Goal: Task Accomplishment & Management: Manage account settings

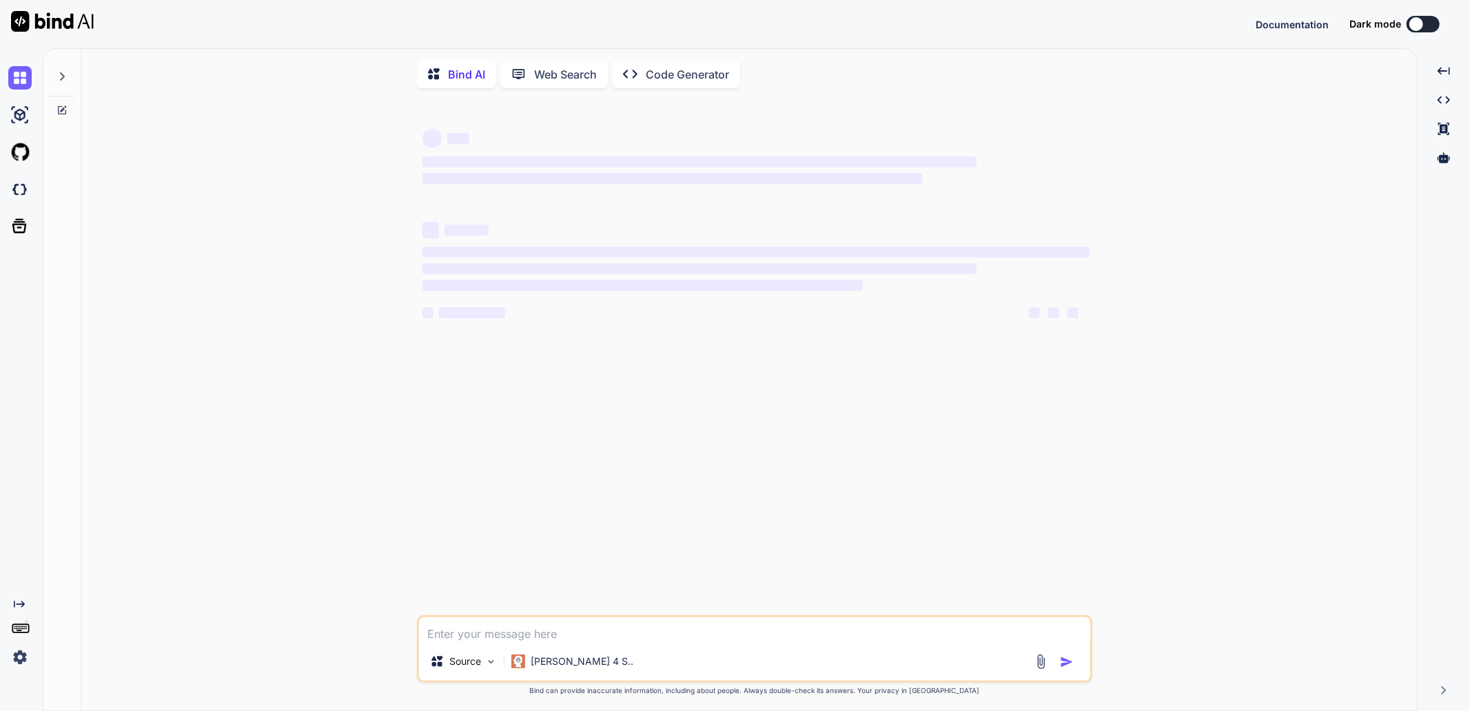
click at [19, 654] on img at bounding box center [19, 657] width 23 height 23
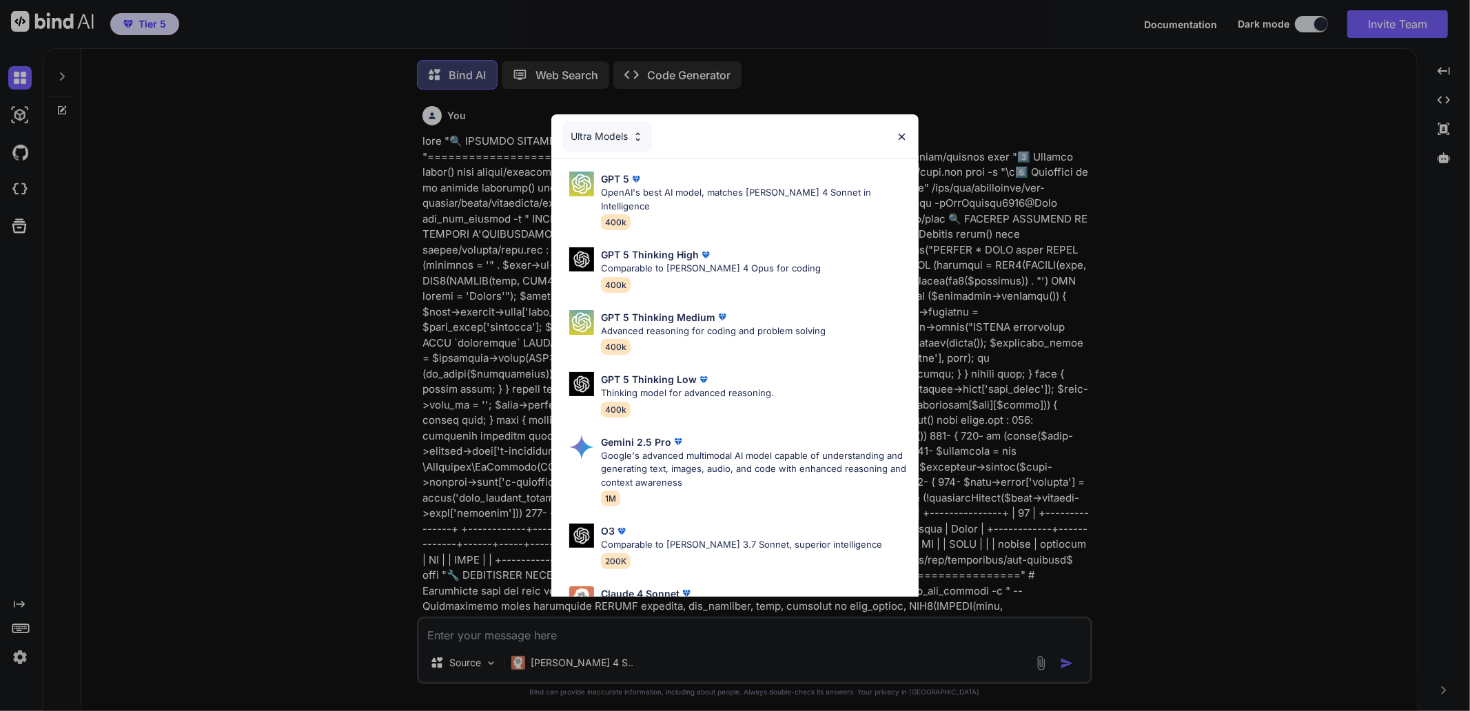
type textarea "x"
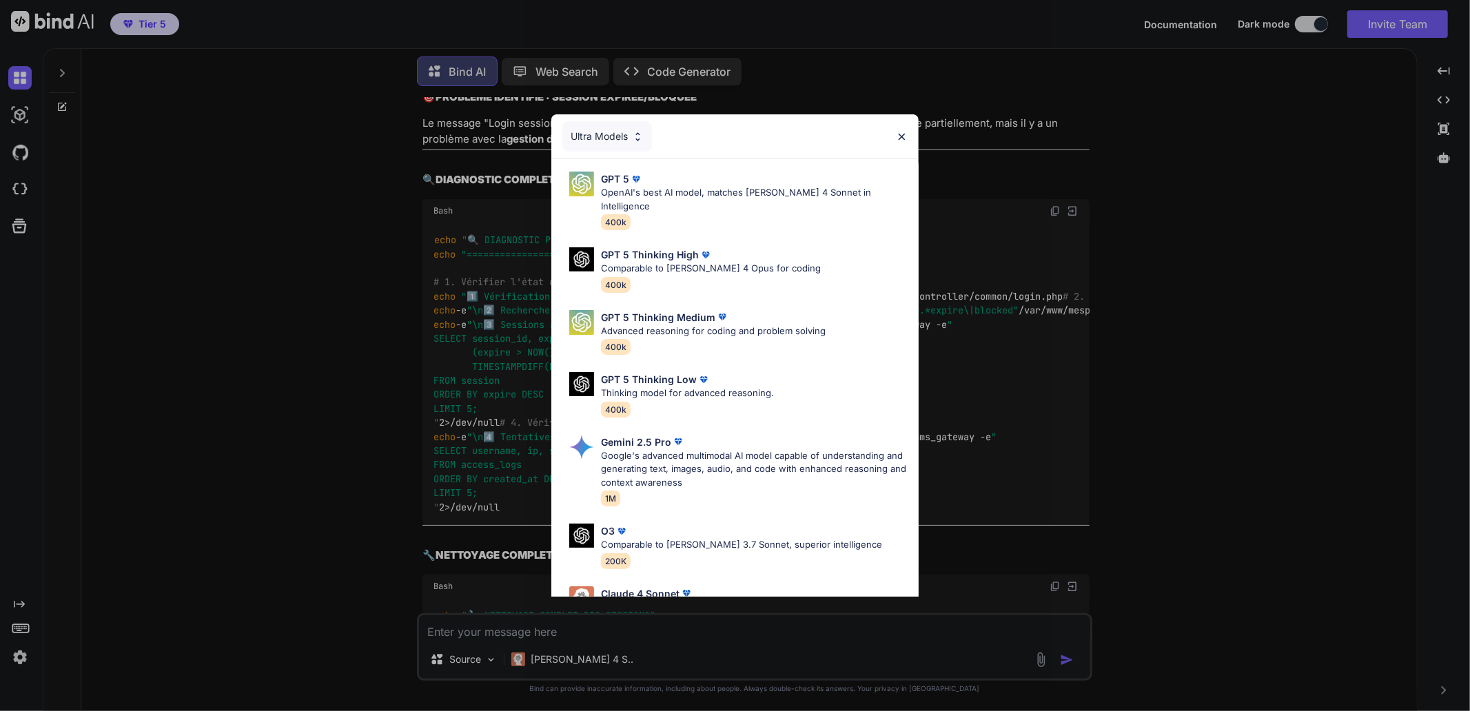
click at [902, 131] on img at bounding box center [902, 137] width 12 height 12
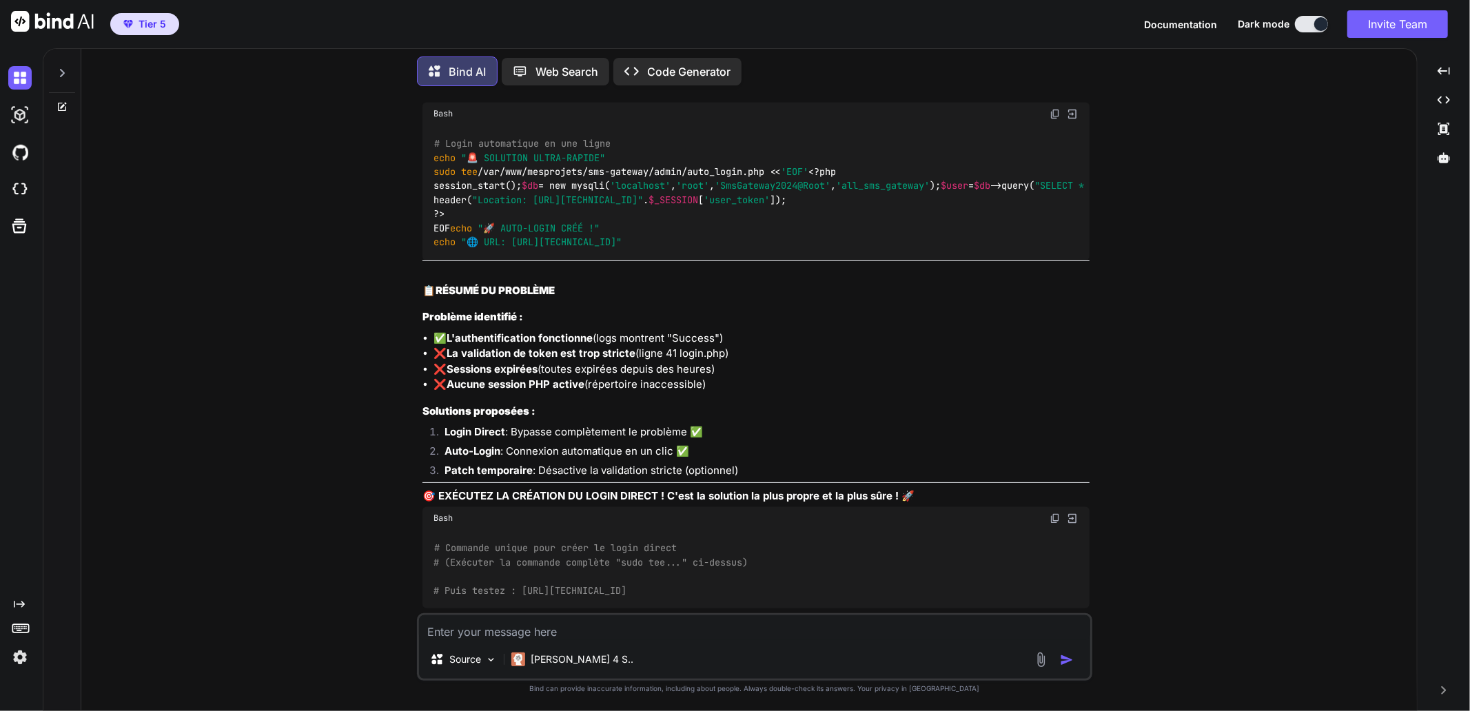
scroll to position [19893, 0]
click at [19, 653] on img at bounding box center [19, 657] width 23 height 23
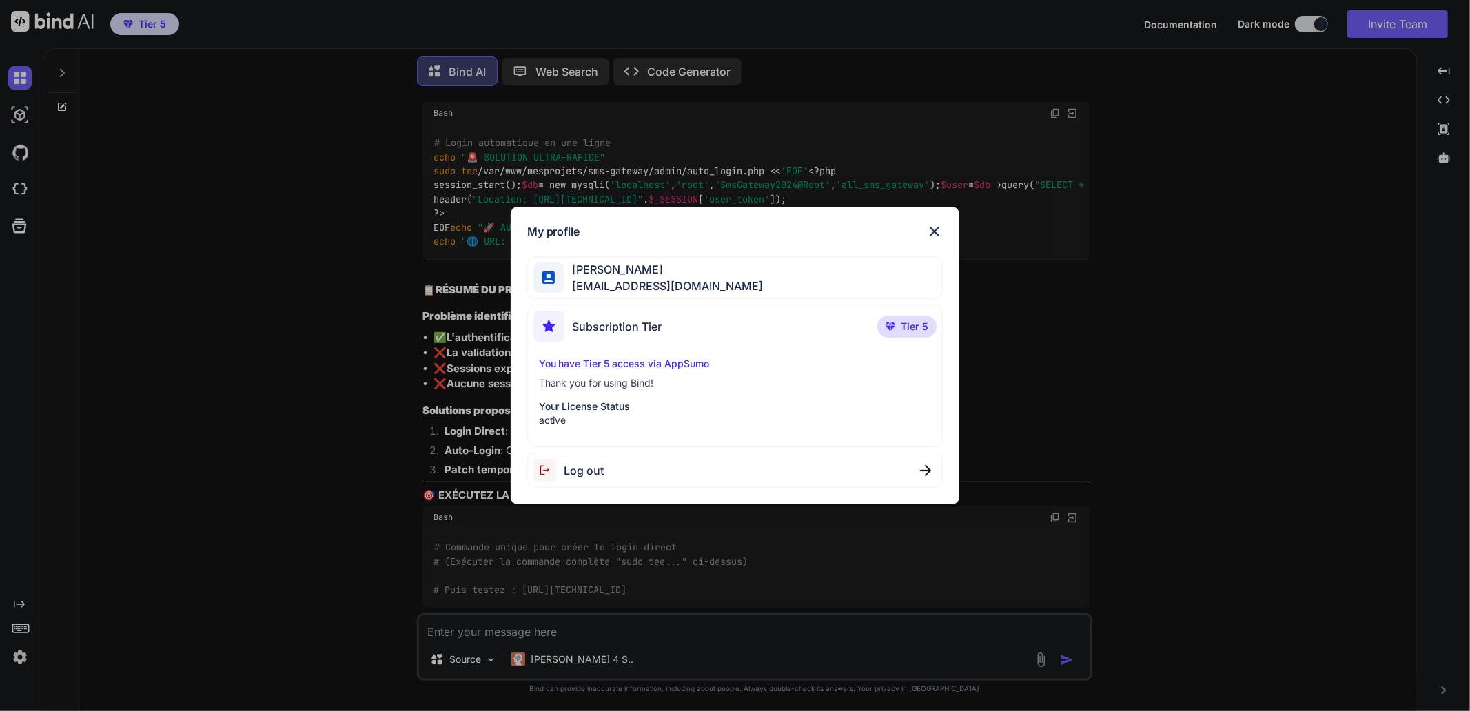
click at [609, 323] on span "Subscription Tier" at bounding box center [618, 326] width 90 height 17
click at [594, 367] on p "You have Tier 5 access via AppSumo" at bounding box center [735, 364] width 393 height 14
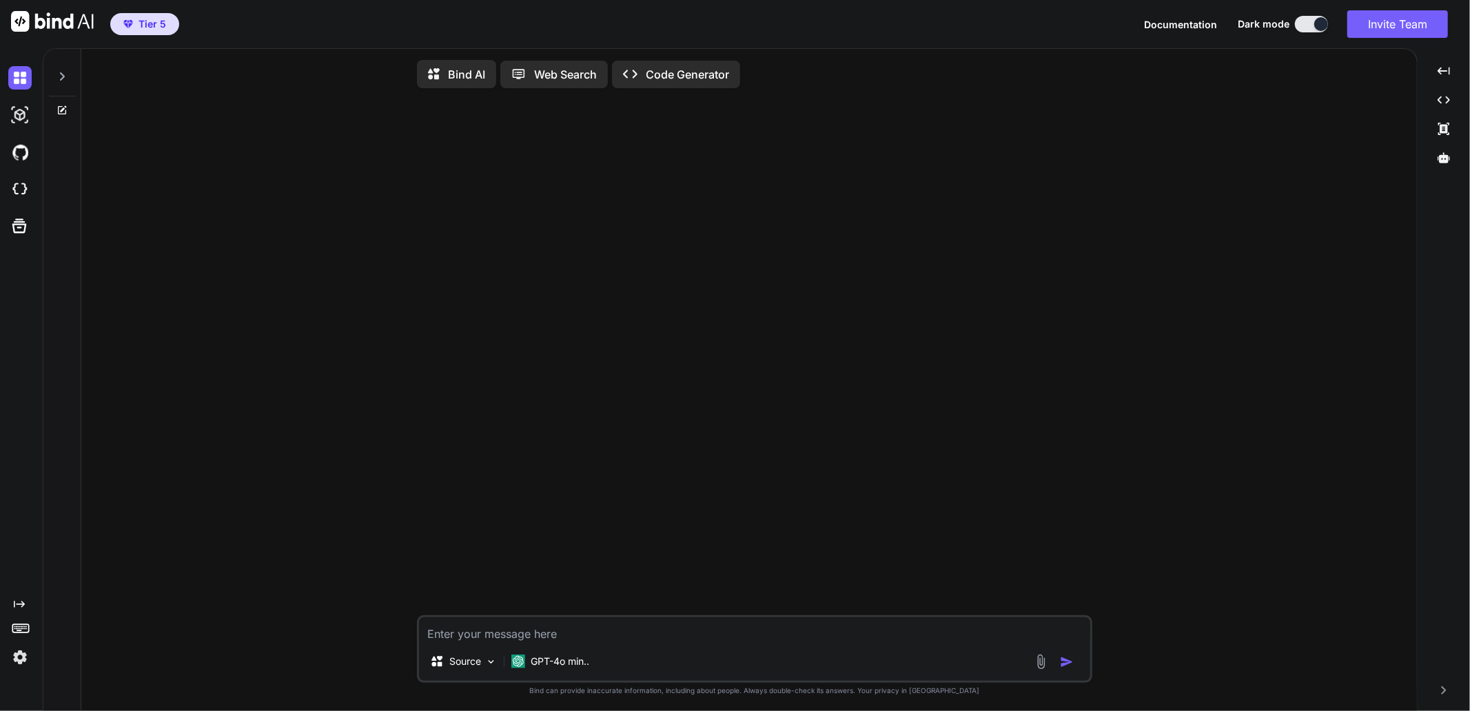
click at [17, 658] on img at bounding box center [19, 657] width 23 height 23
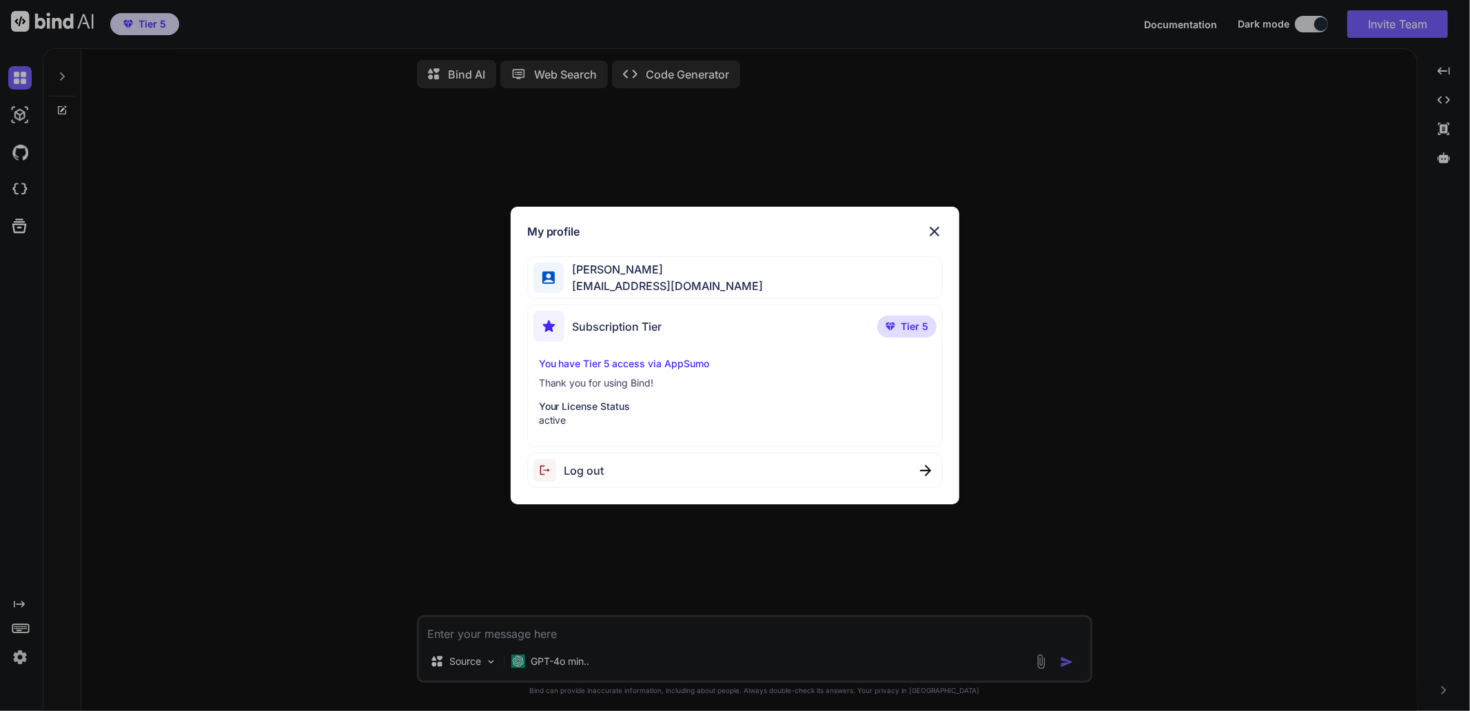
click at [918, 322] on span "Tier 5" at bounding box center [915, 327] width 28 height 14
click at [674, 263] on span "[PERSON_NAME]" at bounding box center [663, 269] width 199 height 17
click at [597, 474] on span "Log out" at bounding box center [585, 471] width 40 height 17
type textarea "x"
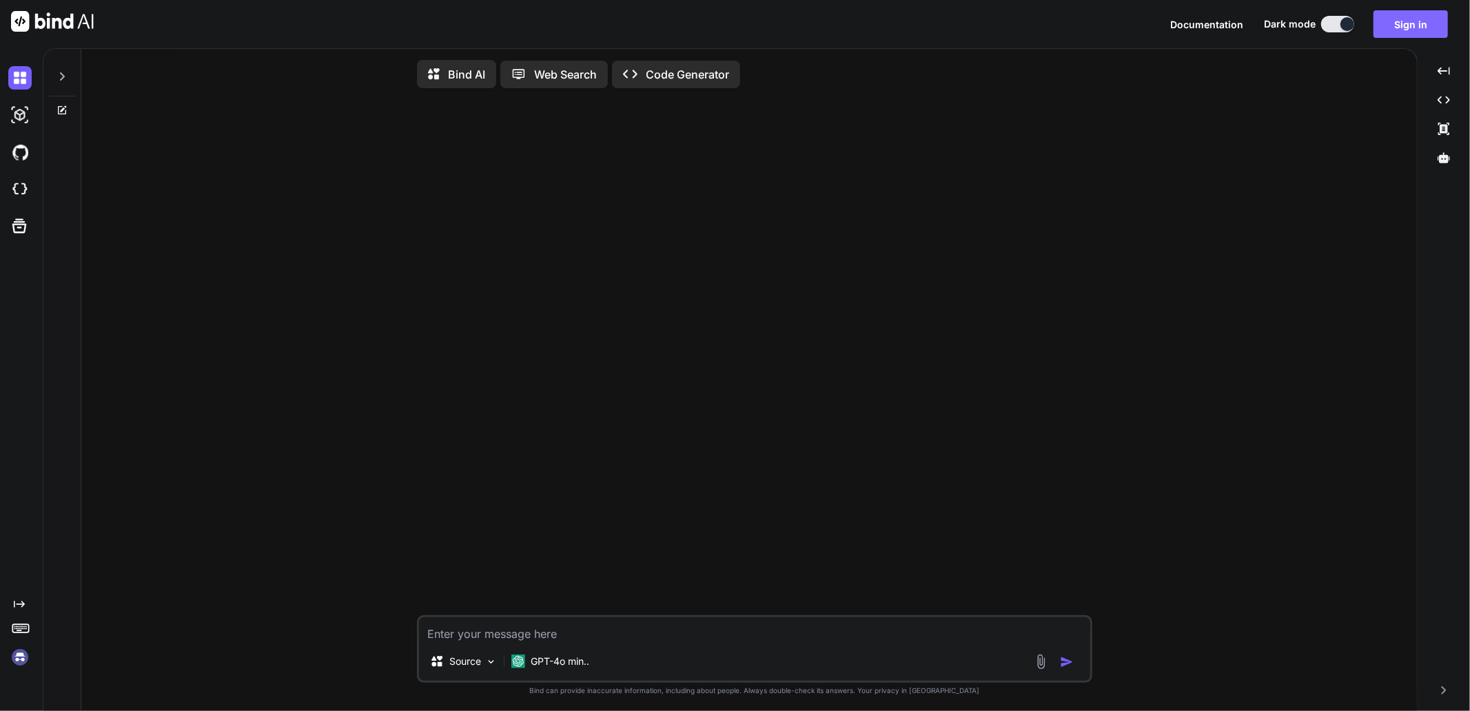
click at [1422, 22] on button "Sign in" at bounding box center [1411, 24] width 74 height 28
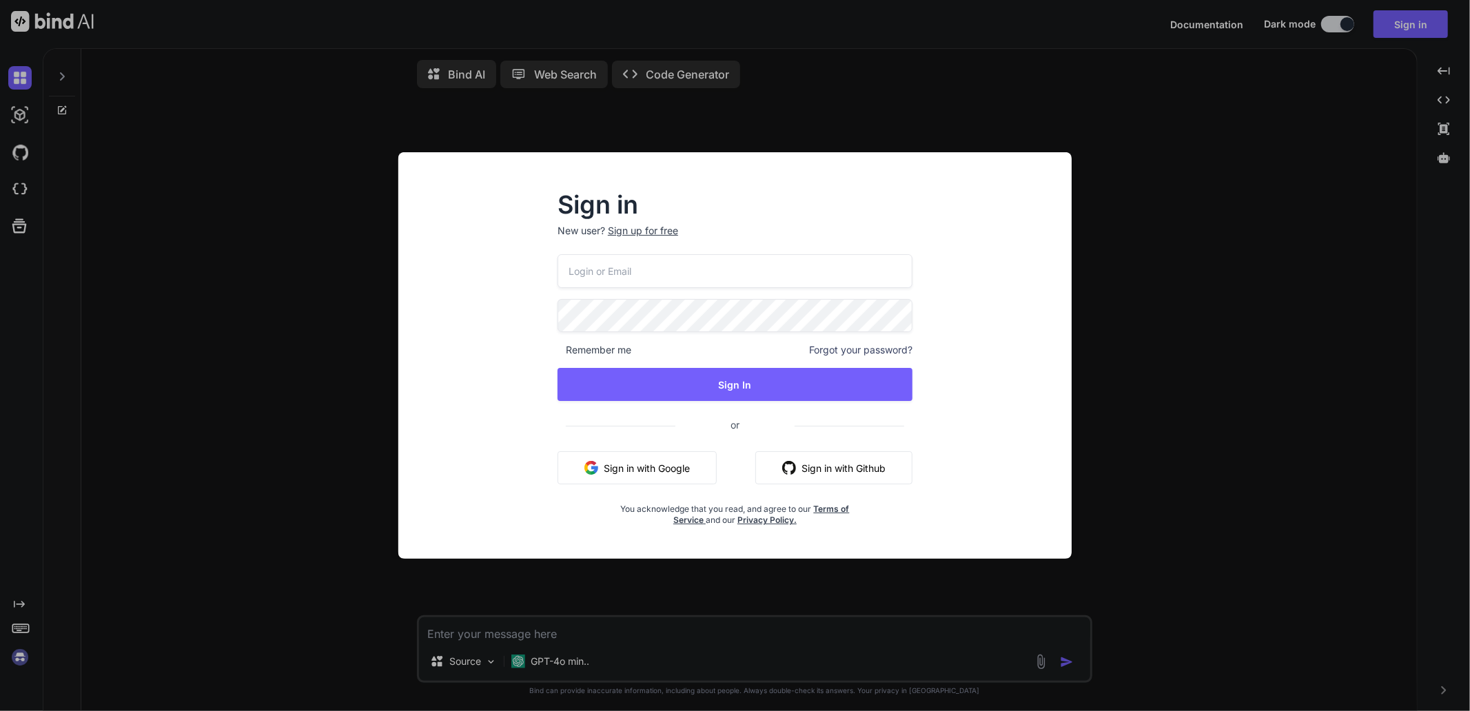
type input "[EMAIL_ADDRESS][DOMAIN_NAME]"
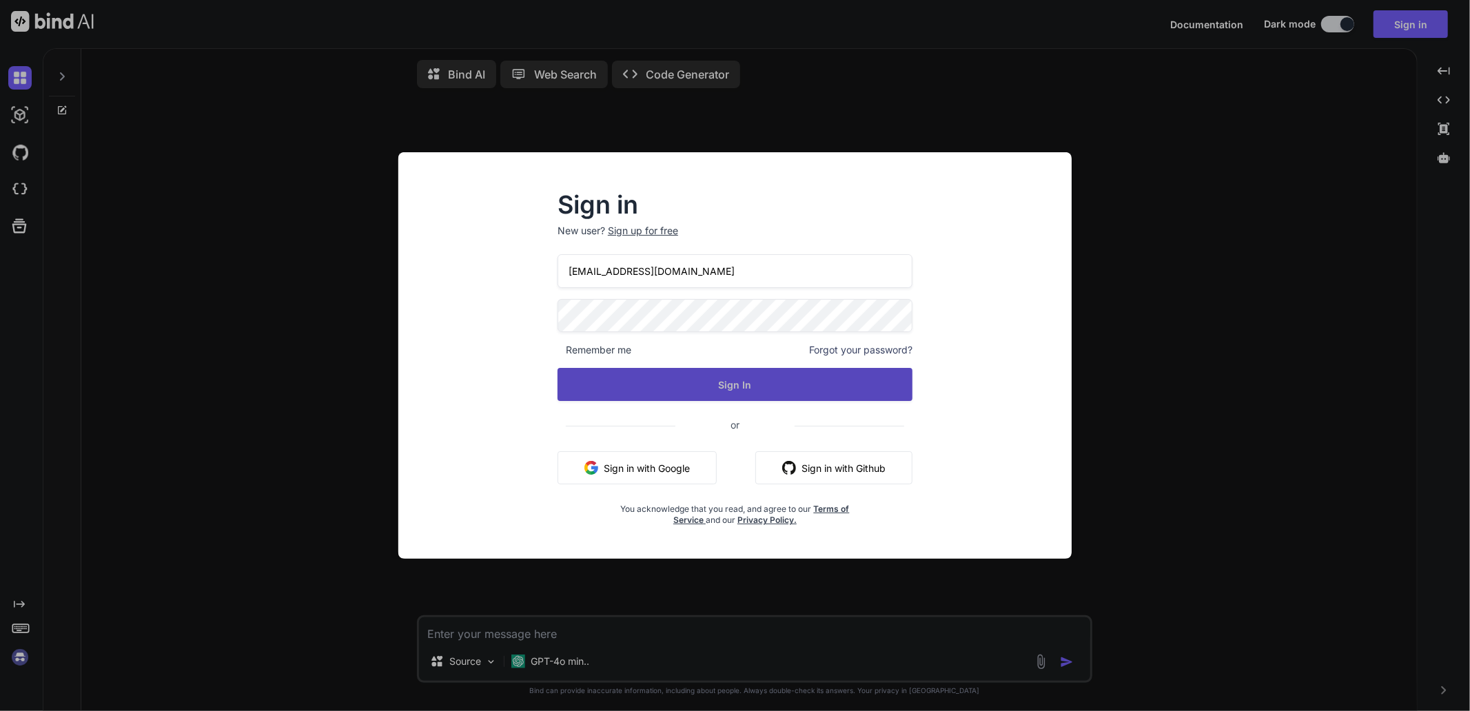
click at [731, 384] on button "Sign In" at bounding box center [735, 384] width 355 height 33
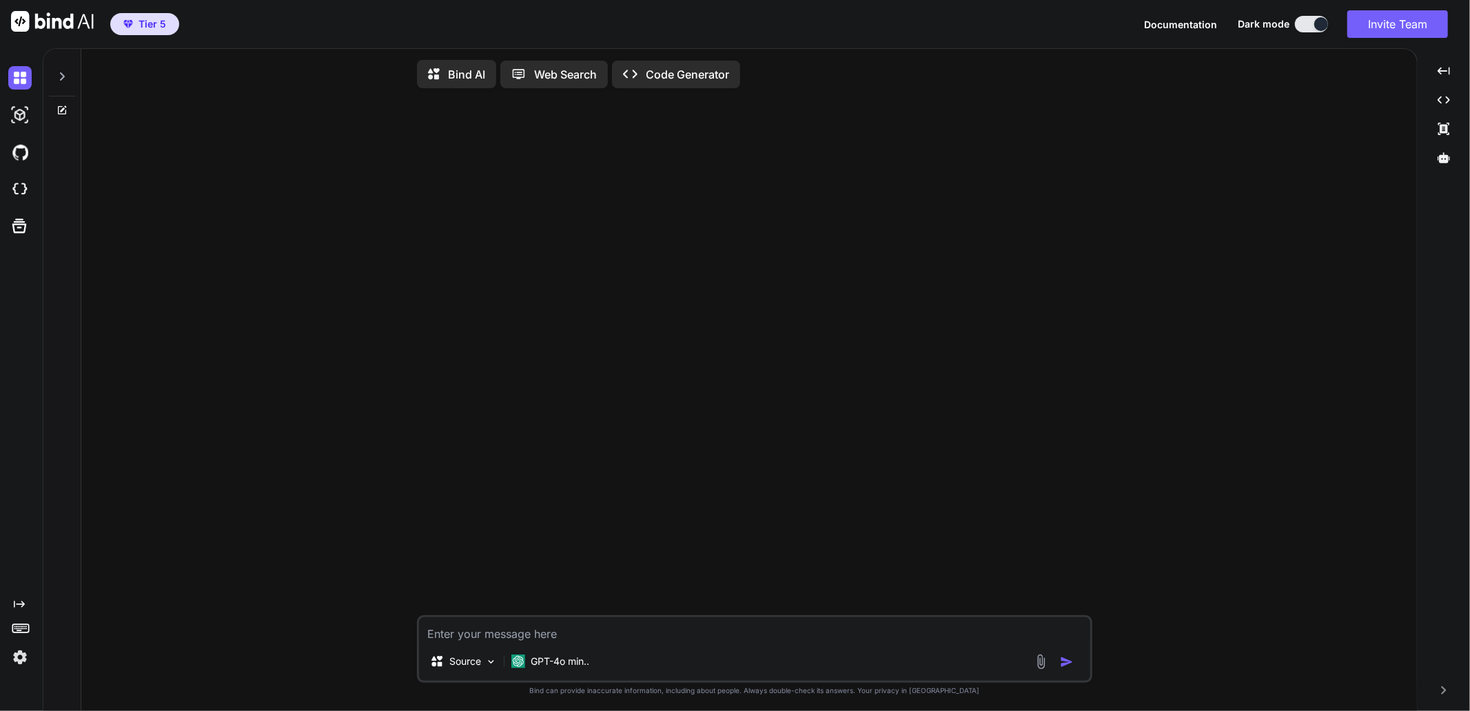
type textarea "x"
click at [16, 658] on img at bounding box center [19, 657] width 23 height 23
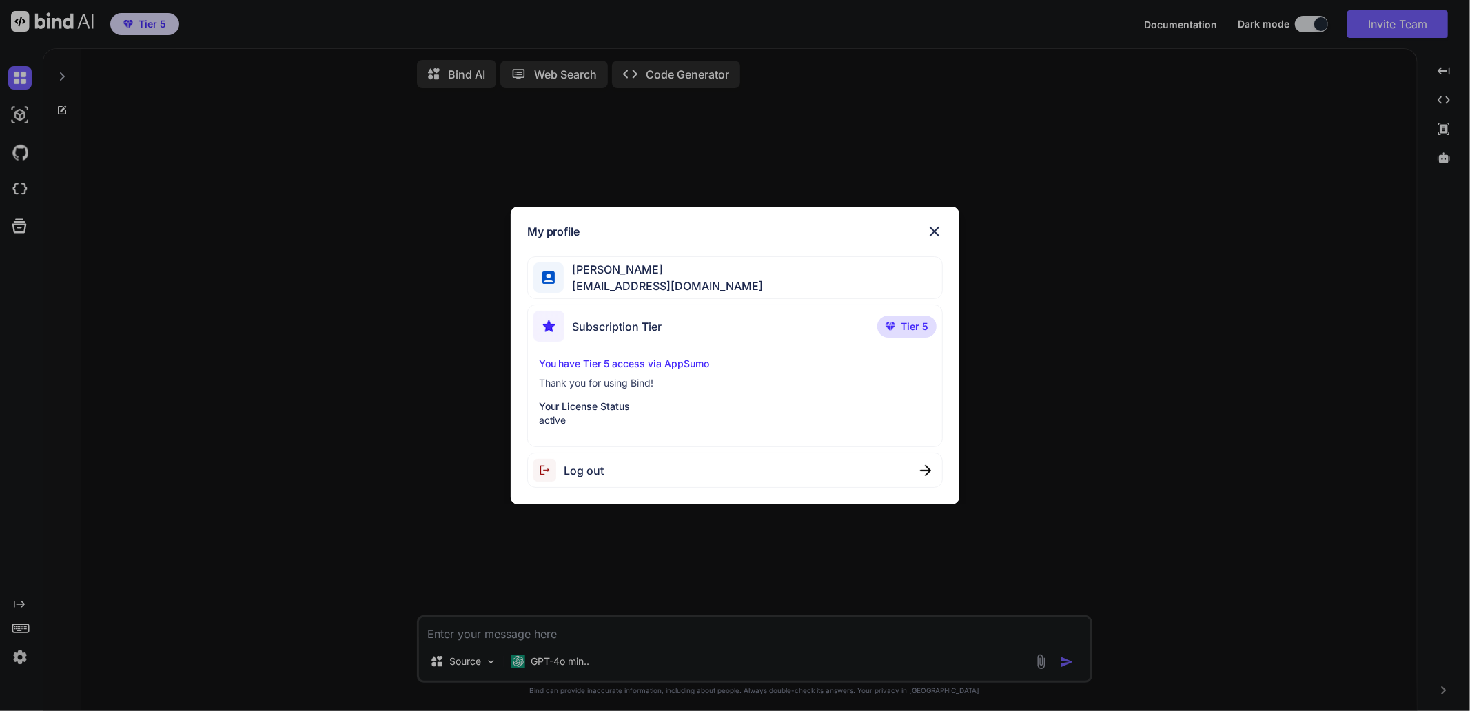
click at [629, 329] on span "Subscription Tier" at bounding box center [618, 326] width 90 height 17
click at [672, 366] on p "You have Tier 5 access via AppSumo" at bounding box center [735, 364] width 393 height 14
click at [936, 230] on img at bounding box center [935, 231] width 17 height 17
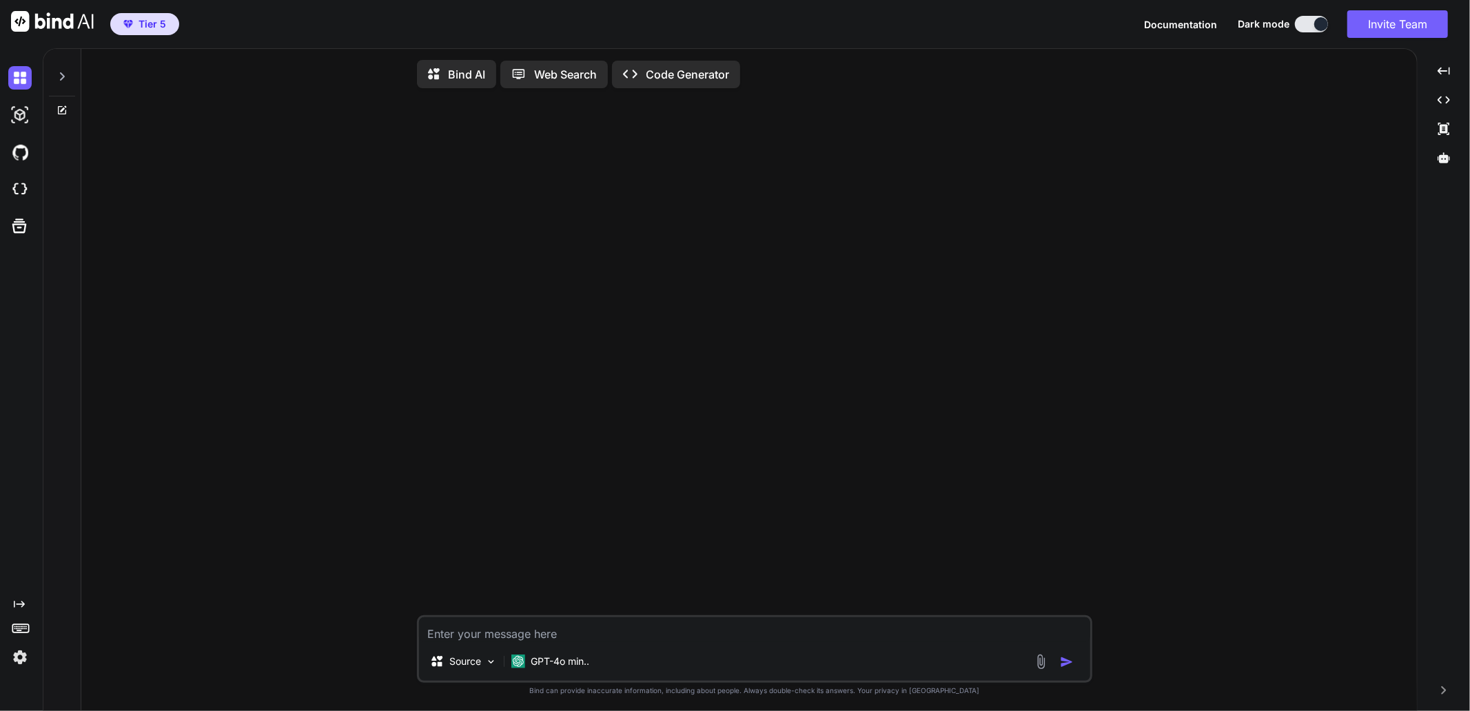
click at [21, 658] on img at bounding box center [19, 657] width 23 height 23
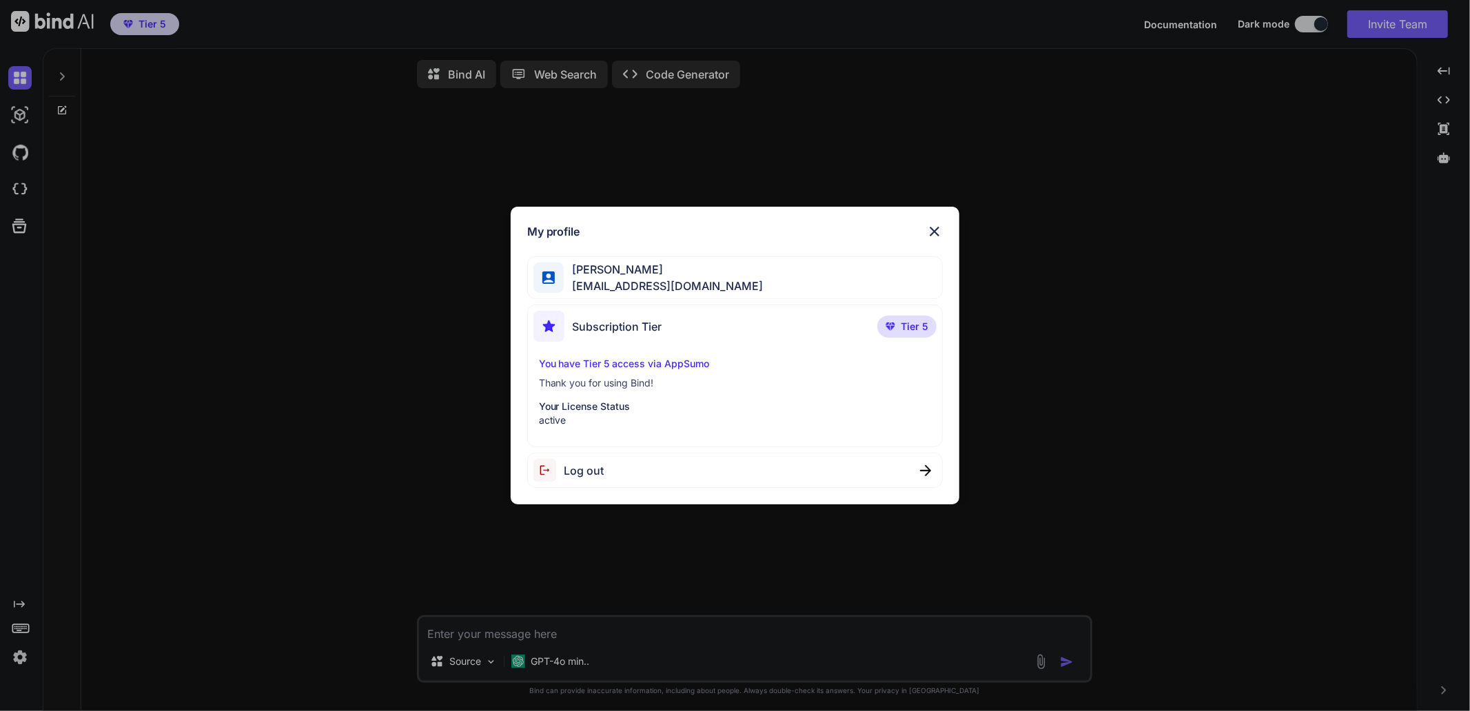
click at [939, 230] on img at bounding box center [935, 231] width 17 height 17
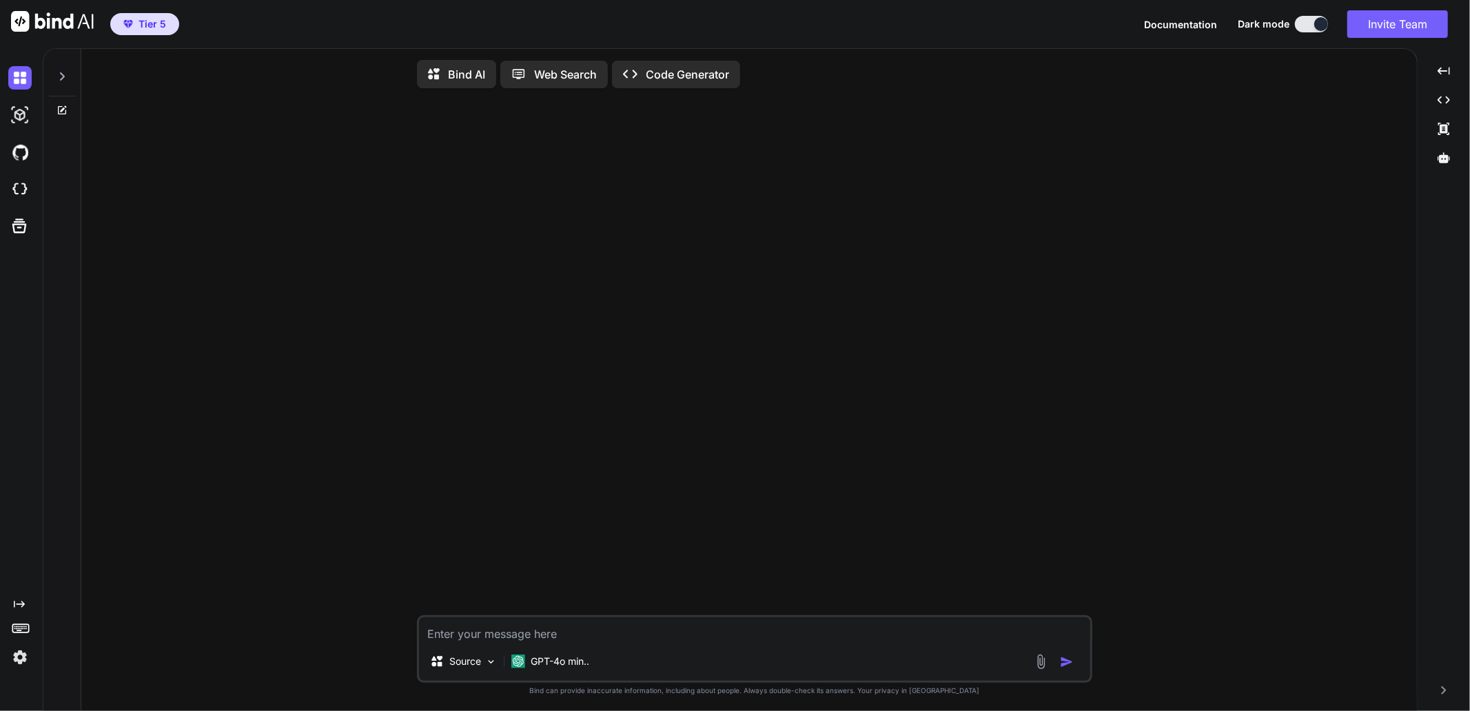
click at [142, 26] on span "Tier 5" at bounding box center [153, 24] width 28 height 14
